Goal: Understand process/instructions: Learn how to perform a task or action

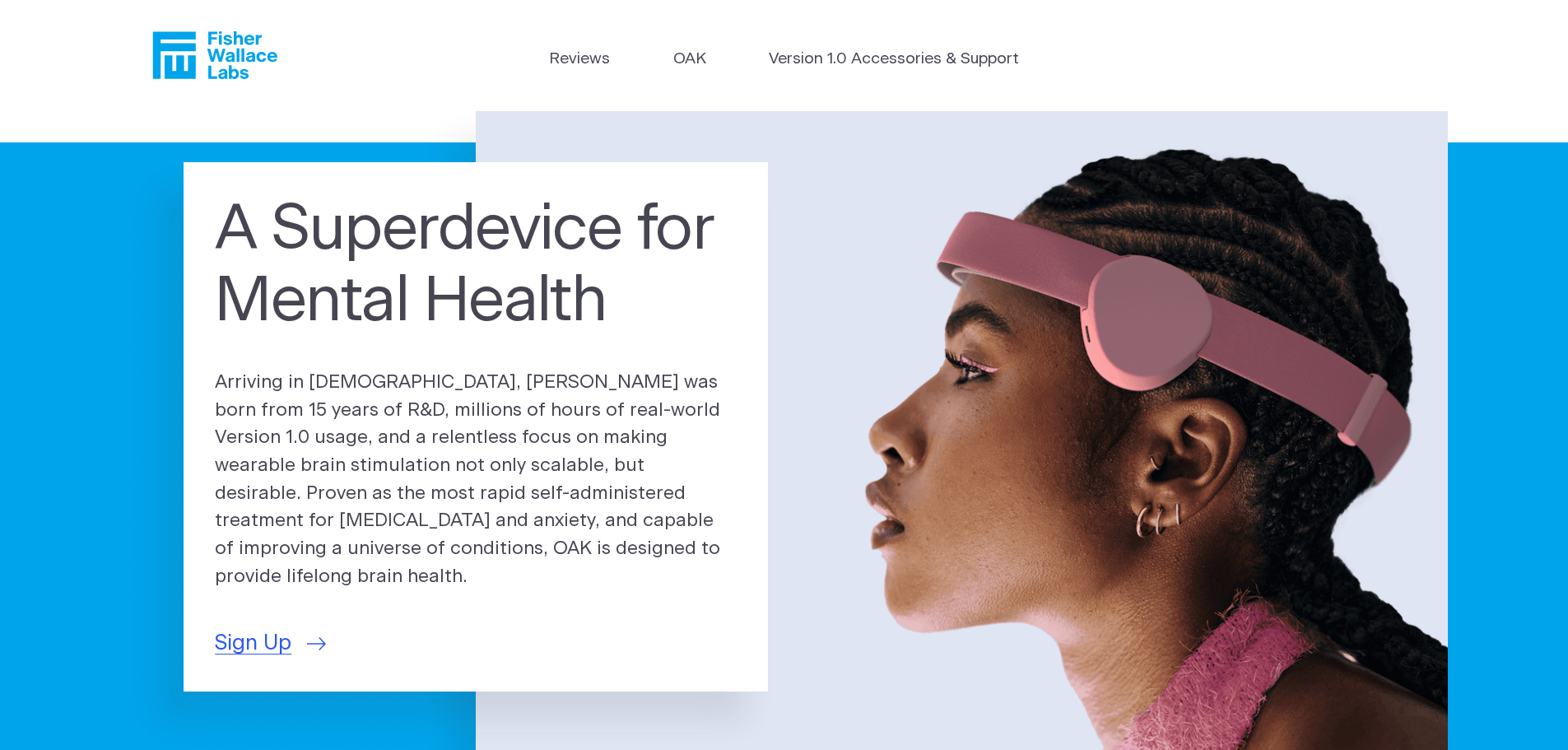
drag, startPoint x: 110, startPoint y: 465, endPoint x: 176, endPoint y: 30, distance: 440.0
click at [687, 59] on link "OAK" at bounding box center [690, 60] width 33 height 24
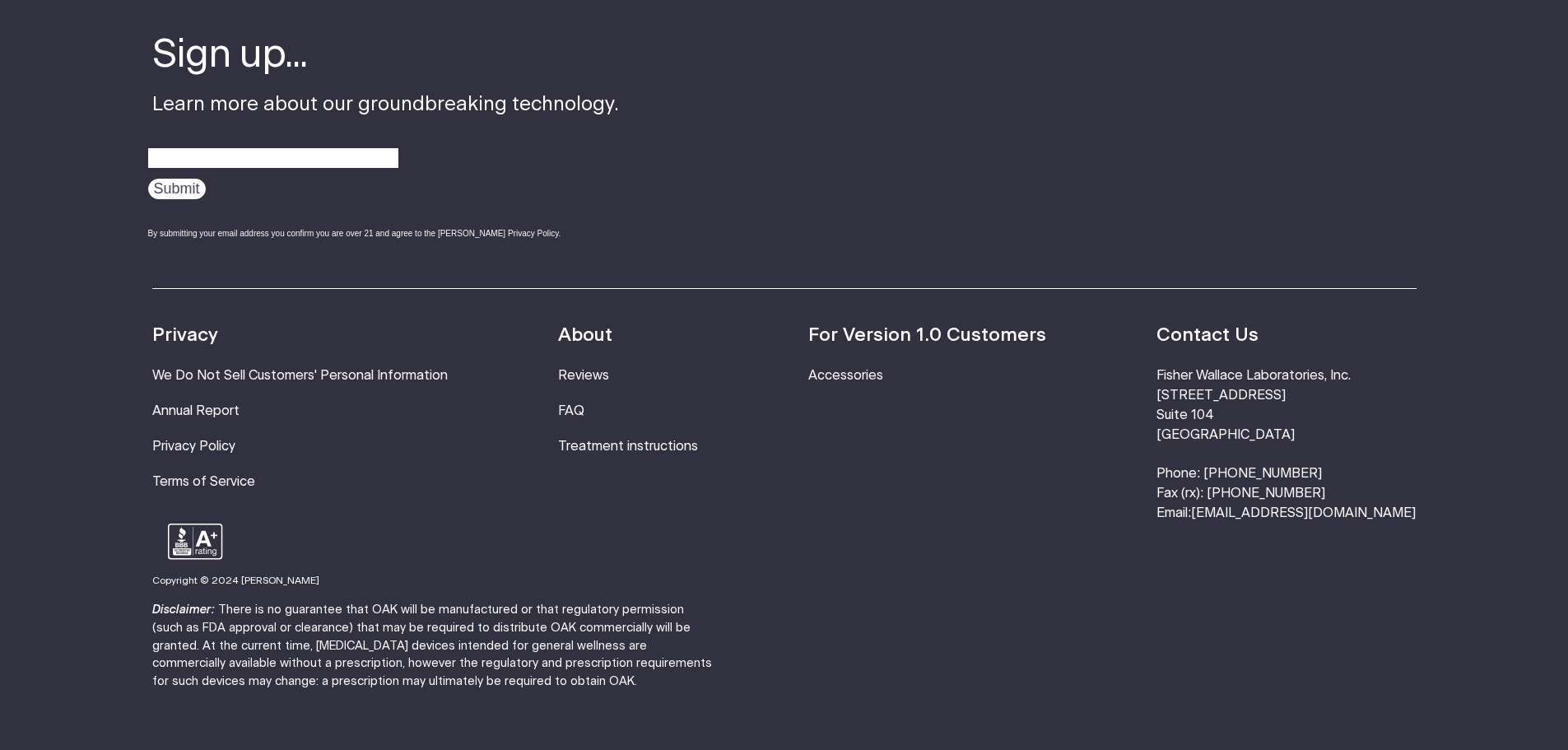
scroll to position [3099, 0]
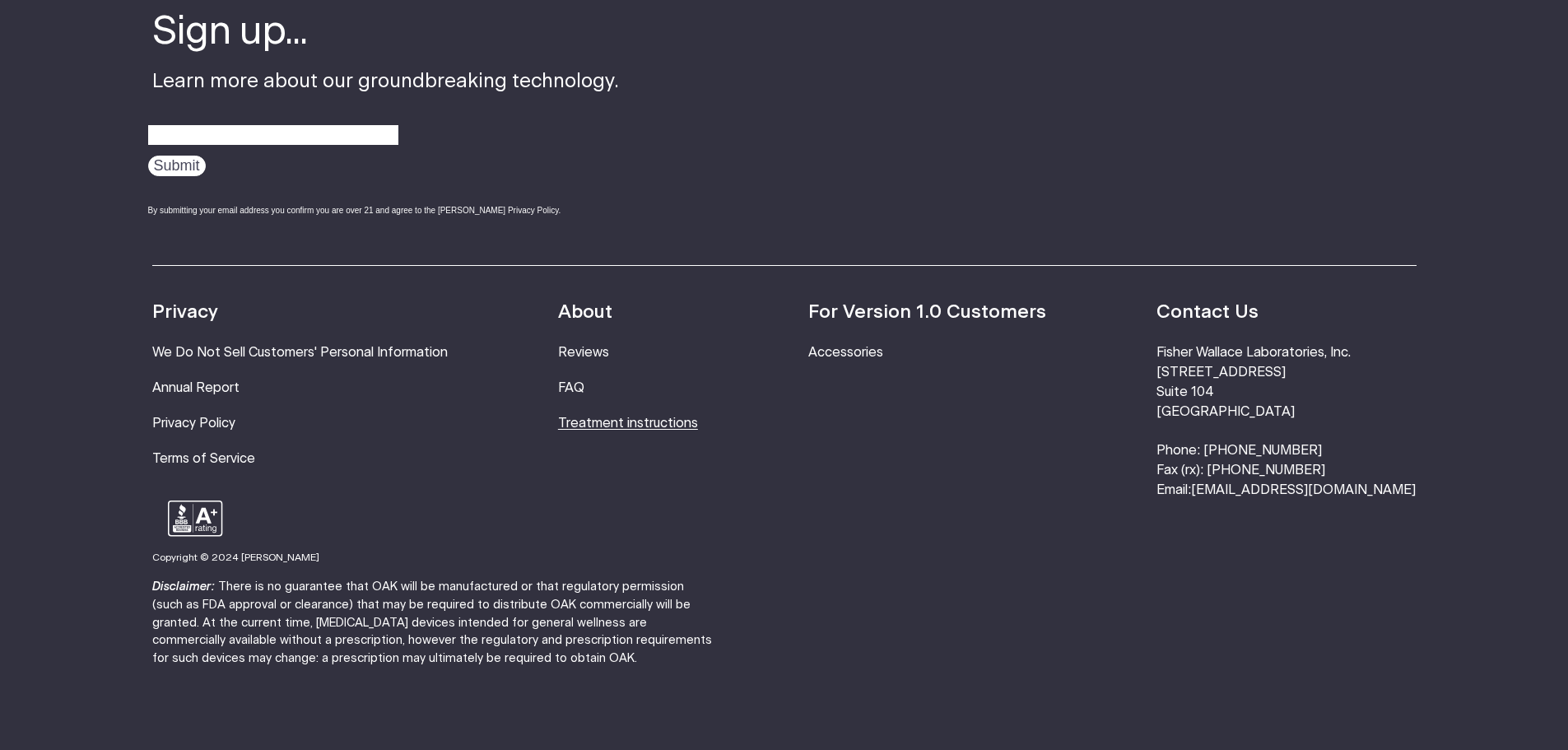
click at [647, 416] on link "Treatment instructions" at bounding box center [628, 423] width 140 height 13
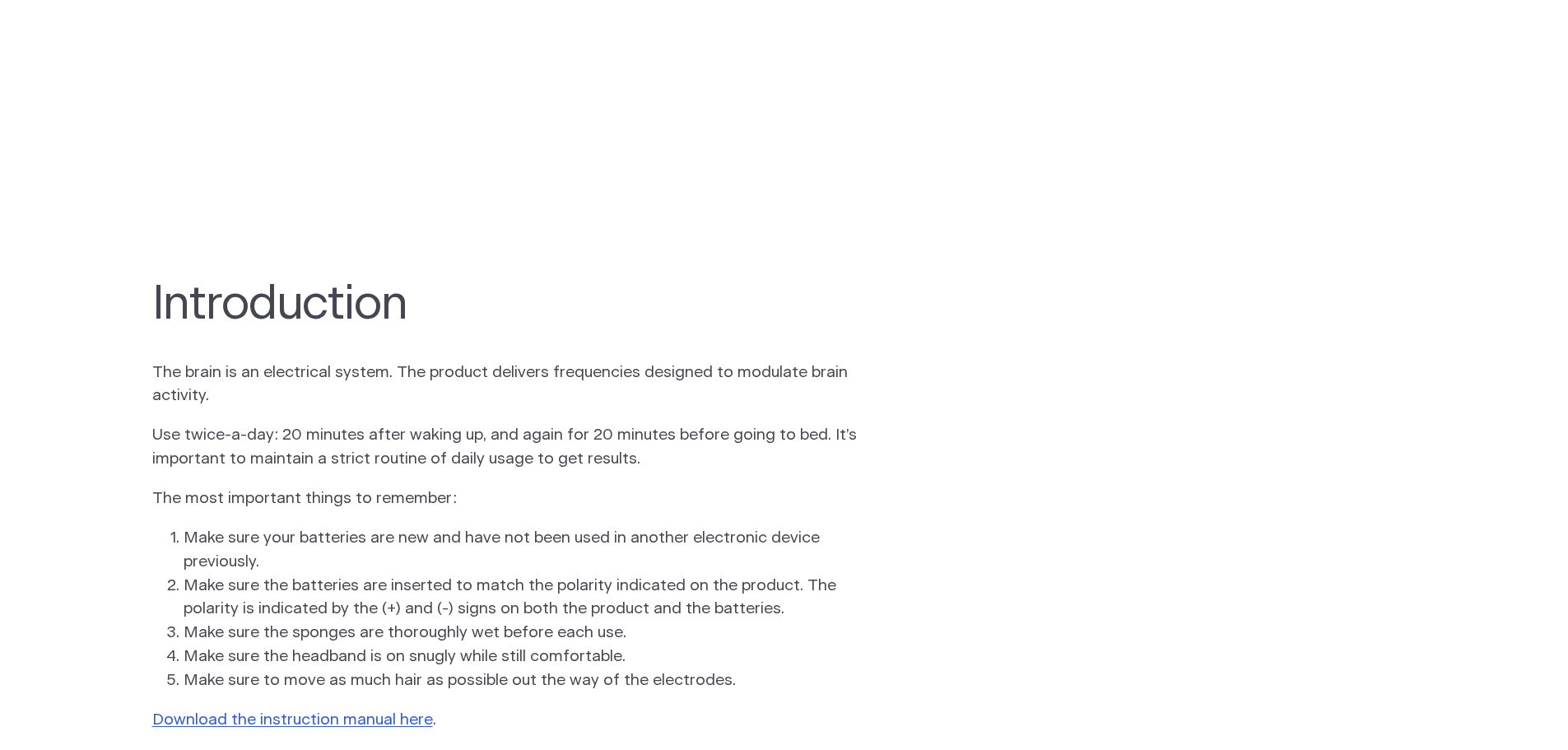
scroll to position [1152, 0]
